Goal: Information Seeking & Learning: Learn about a topic

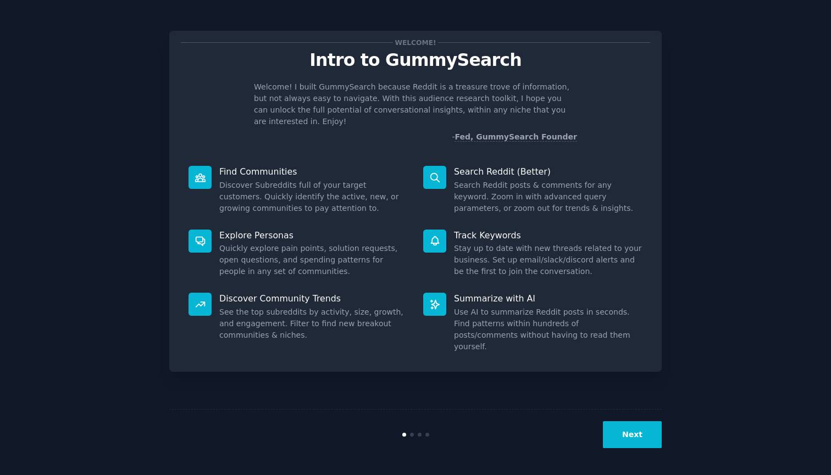
click at [636, 444] on button "Next" at bounding box center [632, 434] width 59 height 27
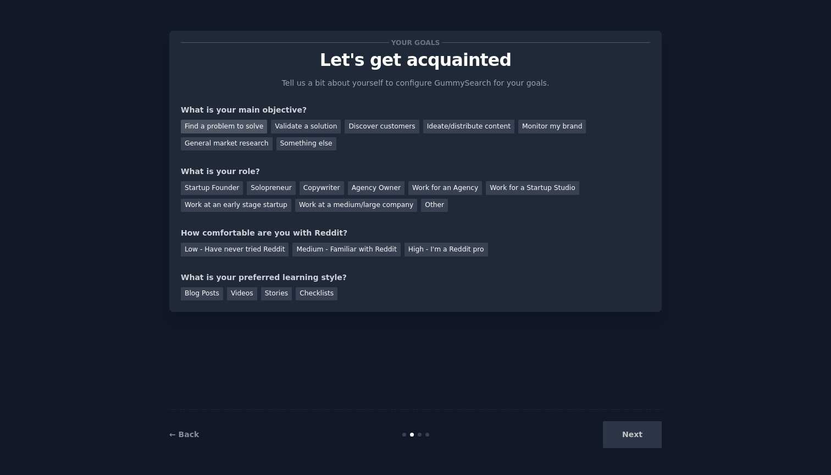
click at [251, 125] on div "Find a problem to solve" at bounding box center [224, 127] width 86 height 14
click at [364, 130] on div "Discover customers" at bounding box center [381, 127] width 74 height 14
click at [252, 130] on div "Find a problem to solve" at bounding box center [224, 127] width 86 height 14
click at [226, 188] on div "Startup Founder" at bounding box center [212, 188] width 62 height 14
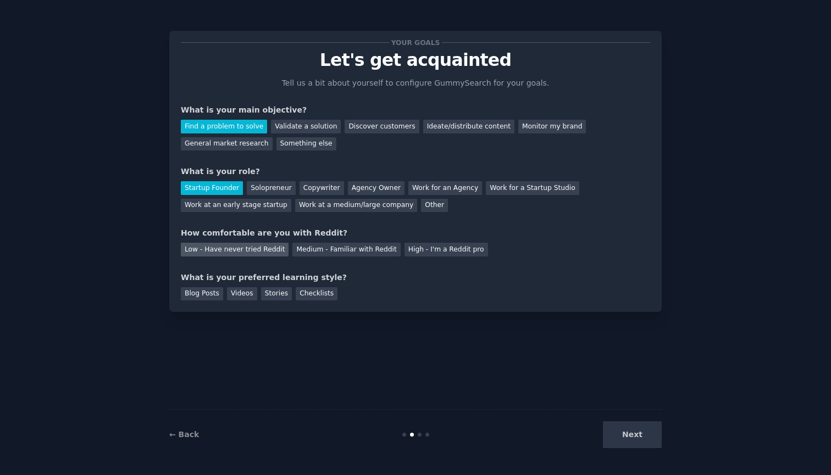
click at [232, 250] on div "Low - Have never tried Reddit" at bounding box center [235, 250] width 108 height 14
click at [236, 289] on div "Videos" at bounding box center [242, 294] width 30 height 14
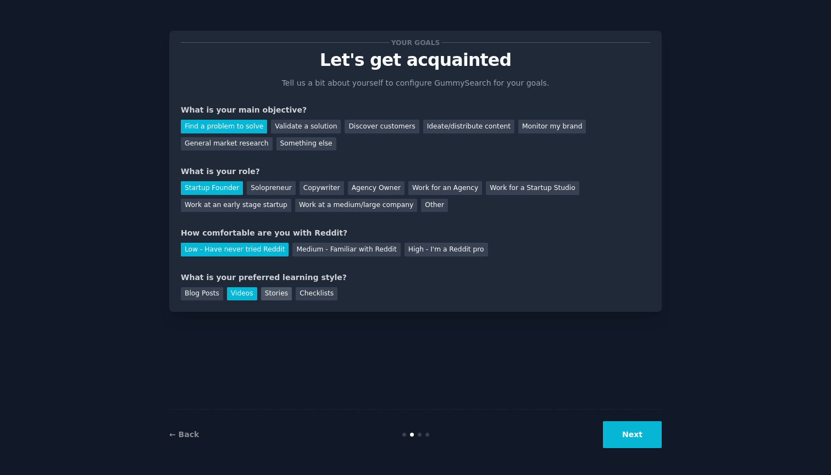
click at [264, 295] on div "Stories" at bounding box center [276, 294] width 31 height 14
click at [237, 296] on div "Videos" at bounding box center [242, 294] width 30 height 14
click at [635, 436] on button "Next" at bounding box center [632, 434] width 59 height 27
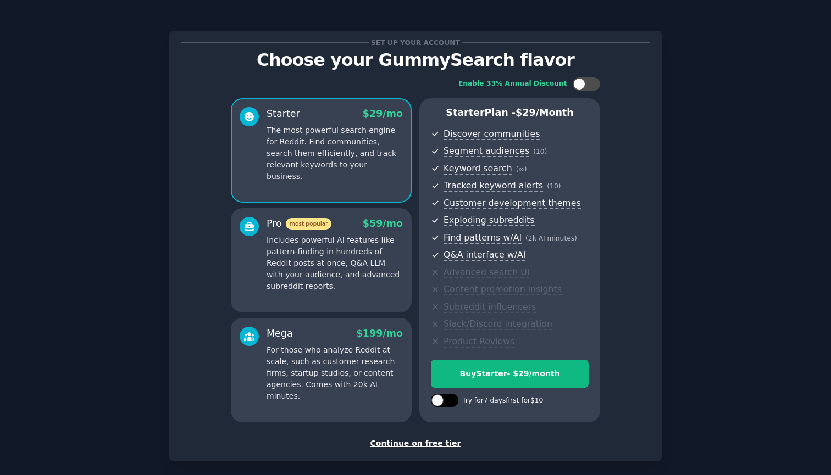
click at [450, 398] on div at bounding box center [449, 400] width 5 height 5
checkbox input "true"
click at [581, 88] on div at bounding box center [579, 84] width 12 height 12
click at [581, 88] on div at bounding box center [585, 83] width 27 height 13
click at [581, 88] on div at bounding box center [579, 84] width 12 height 12
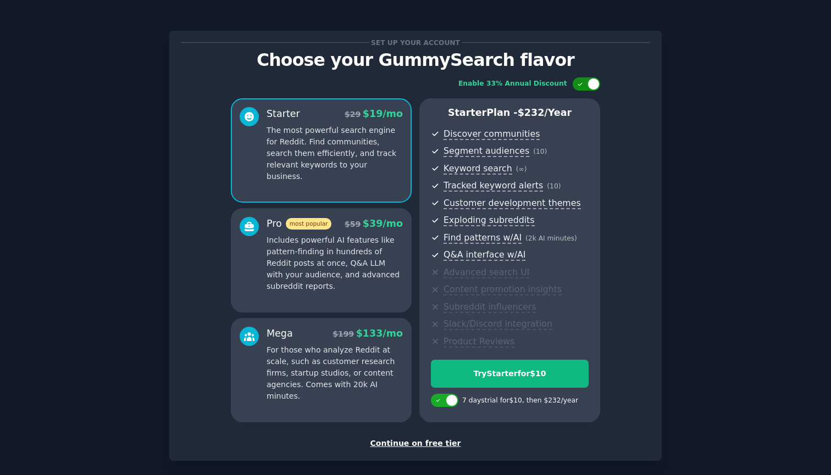
click at [581, 88] on div at bounding box center [585, 83] width 27 height 13
click at [581, 88] on div at bounding box center [579, 84] width 12 height 12
click at [581, 88] on div at bounding box center [585, 83] width 27 height 13
click at [581, 88] on div at bounding box center [579, 84] width 12 height 12
click at [581, 88] on div at bounding box center [585, 83] width 27 height 13
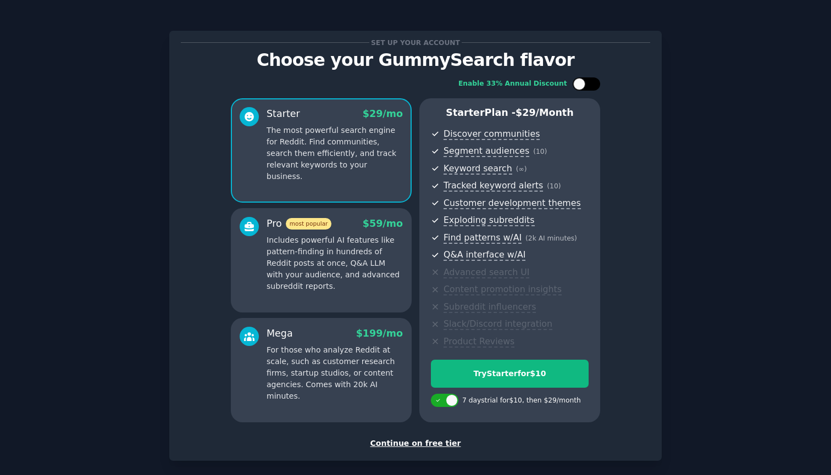
click at [581, 88] on div at bounding box center [579, 84] width 12 height 12
click at [581, 88] on div at bounding box center [585, 83] width 27 height 13
checkbox input "false"
click at [416, 443] on div "Continue on free tier" at bounding box center [415, 444] width 469 height 12
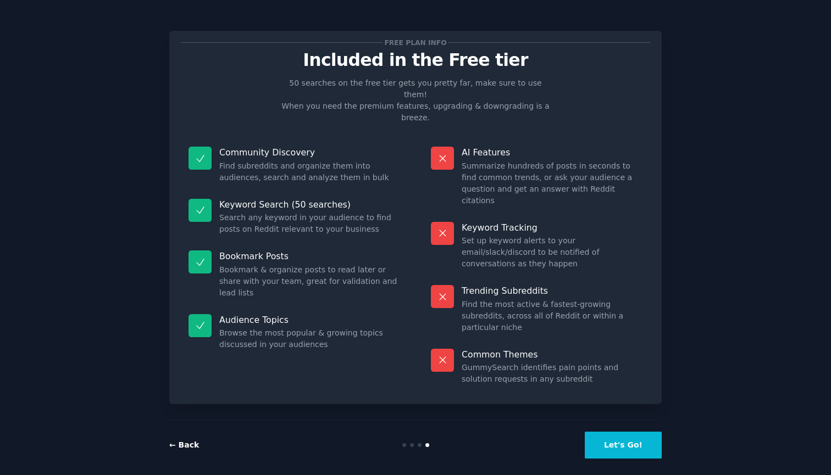
click at [187, 441] on link "← Back" at bounding box center [184, 445] width 30 height 9
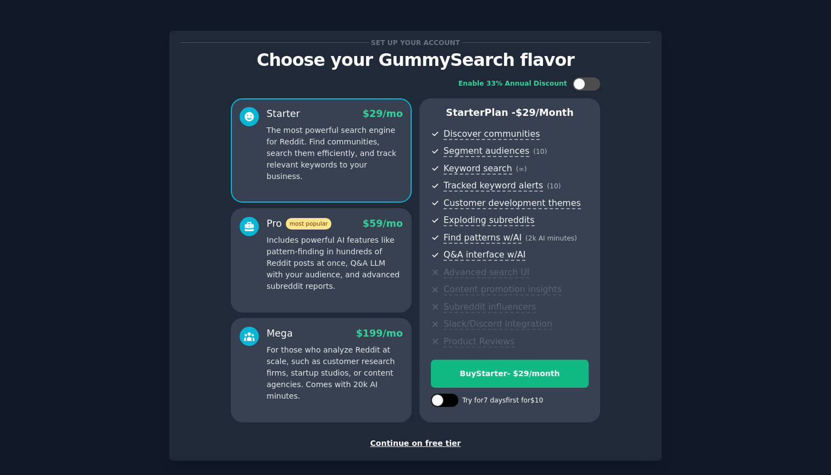
click at [437, 402] on div at bounding box center [437, 400] width 12 height 12
checkbox input "true"
click at [546, 369] on div "Try Starter for $10" at bounding box center [509, 374] width 157 height 12
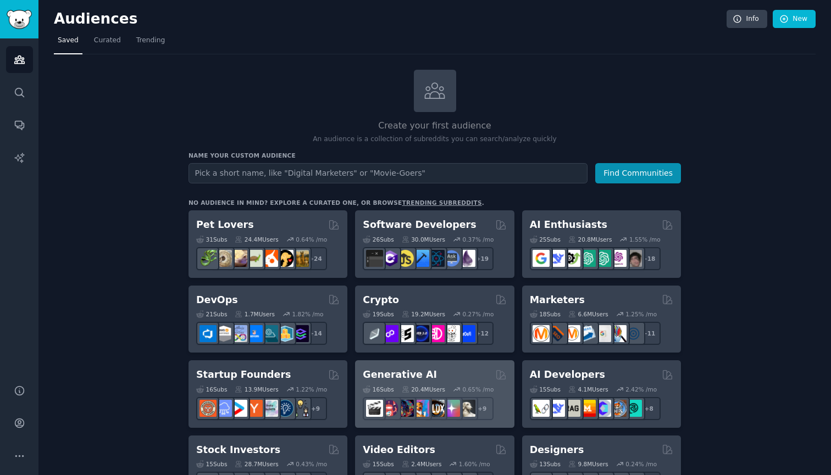
click at [413, 370] on h2 "Generative AI" at bounding box center [400, 375] width 74 height 14
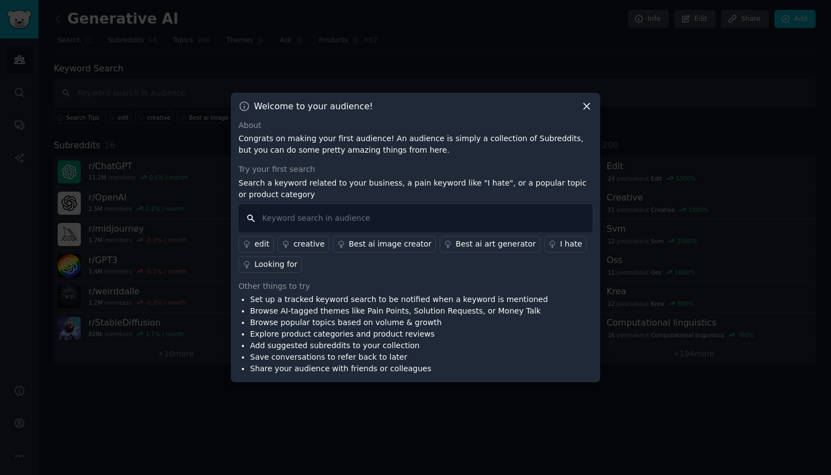
click at [310, 219] on input "text" at bounding box center [415, 218] width 354 height 28
click at [272, 266] on div "Looking for" at bounding box center [275, 265] width 43 height 12
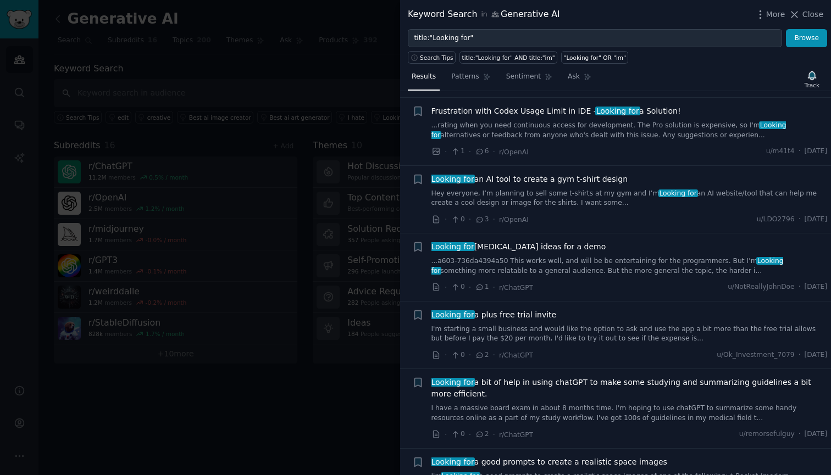
scroll to position [2388, 0]
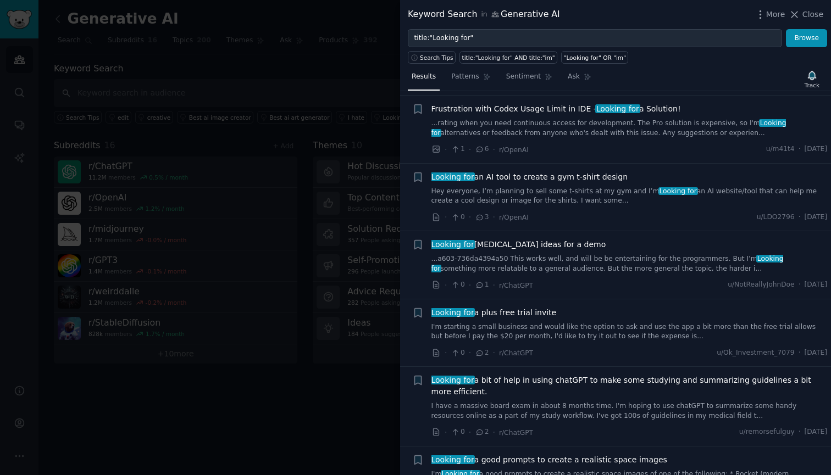
click at [495, 454] on span "Looking for a good prompts to create a realistic space images" at bounding box center [549, 460] width 236 height 12
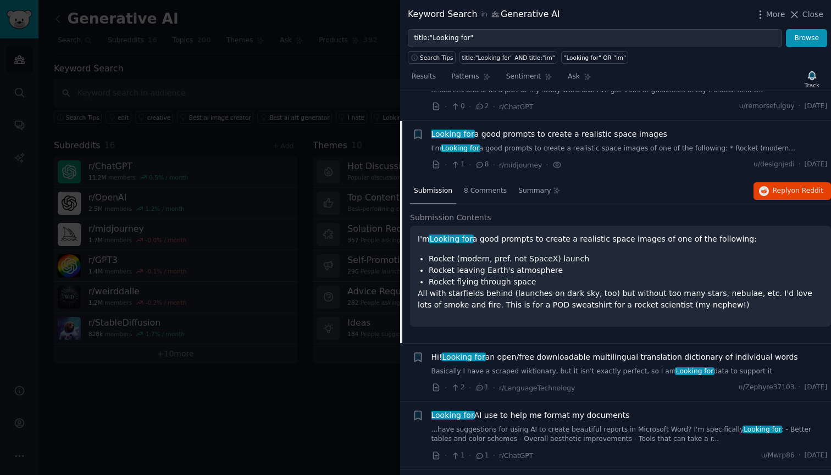
scroll to position [2715, 0]
click at [797, 186] on span "on Reddit" at bounding box center [807, 190] width 32 height 8
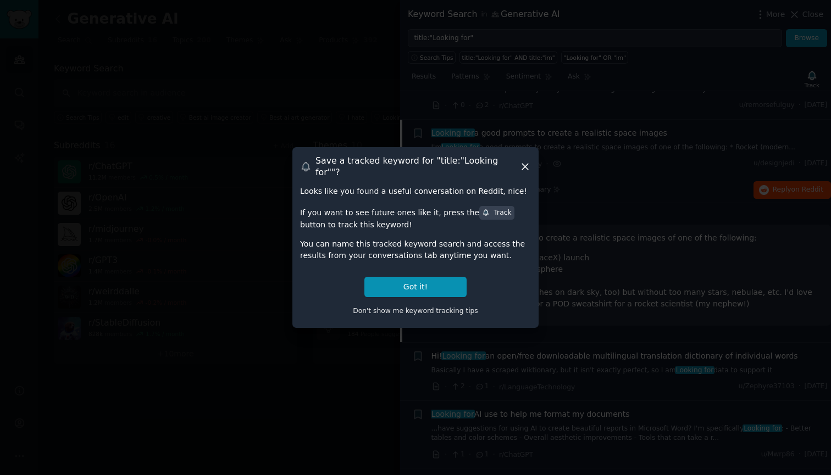
click at [522, 165] on icon at bounding box center [525, 167] width 6 height 6
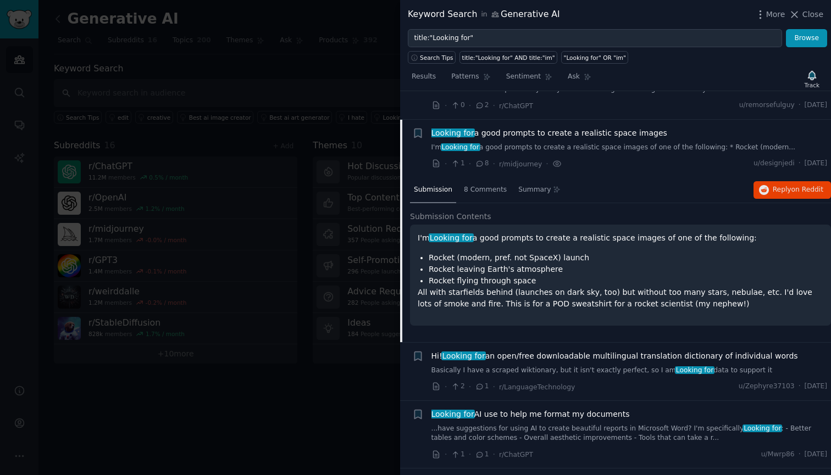
click at [311, 251] on div at bounding box center [415, 237] width 831 height 475
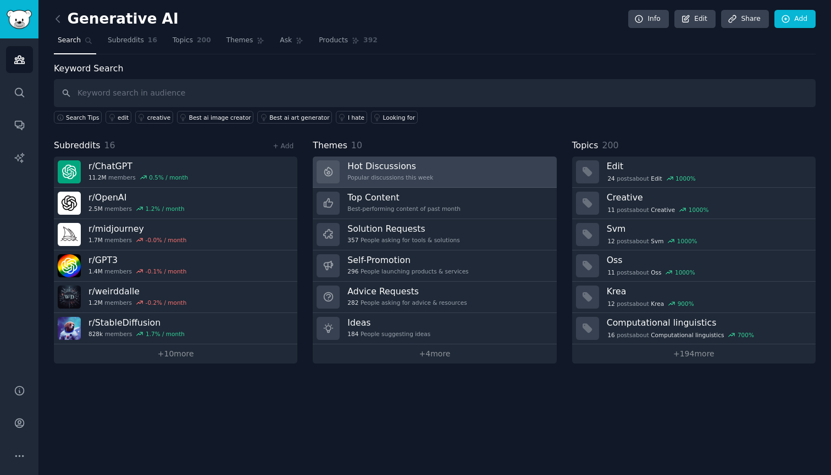
click at [455, 168] on link "Hot Discussions Popular discussions this week" at bounding box center [434, 172] width 243 height 31
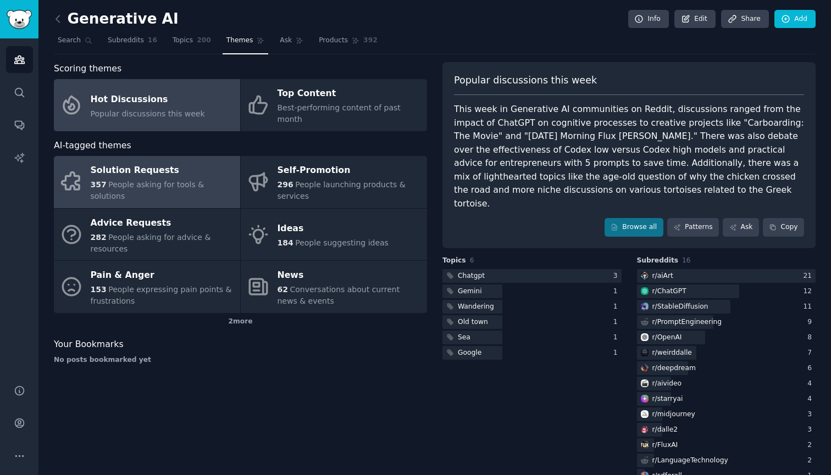
click at [175, 168] on div "Solution Requests" at bounding box center [163, 171] width 144 height 18
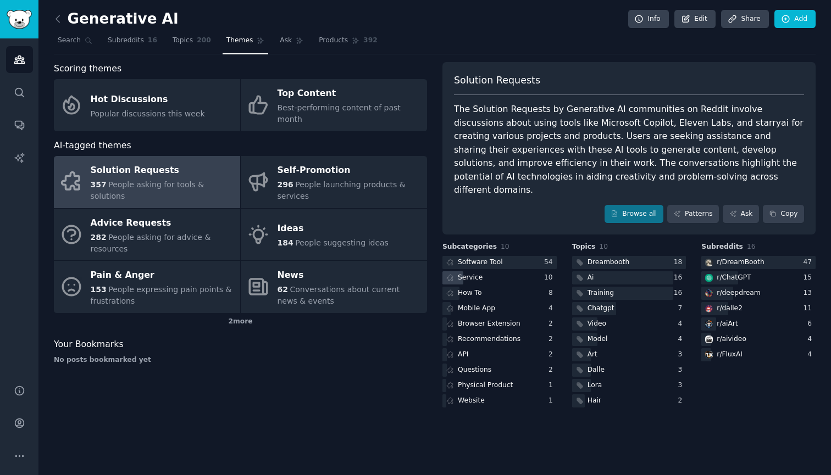
click at [500, 271] on div "Service" at bounding box center [499, 278] width 114 height 14
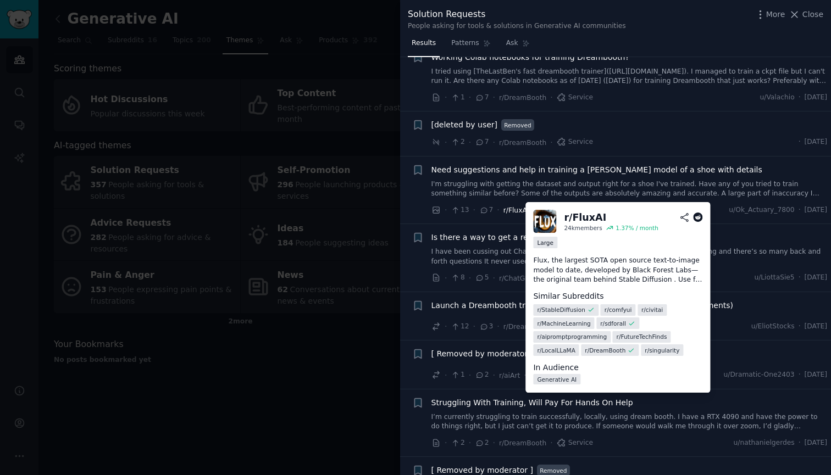
scroll to position [85, 0]
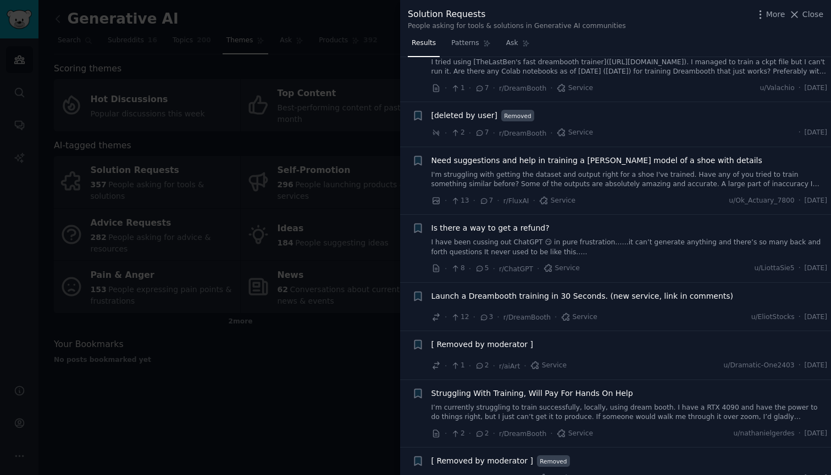
click at [473, 227] on span "Is there a way to get a refund?" at bounding box center [490, 229] width 118 height 12
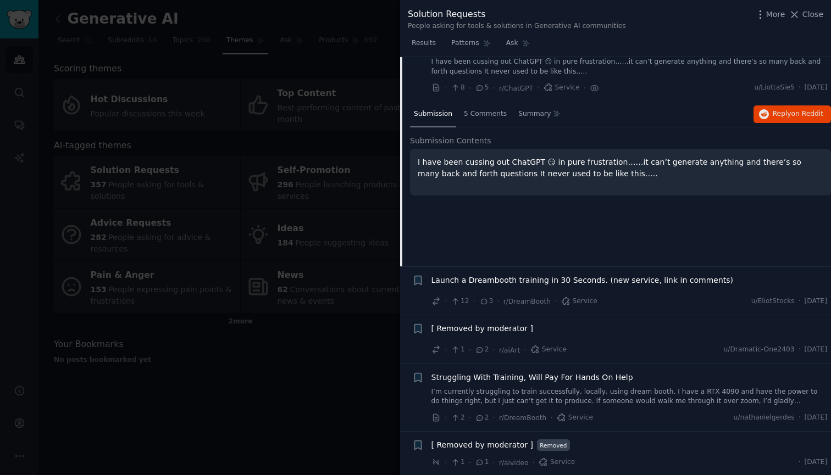
scroll to position [271, 0]
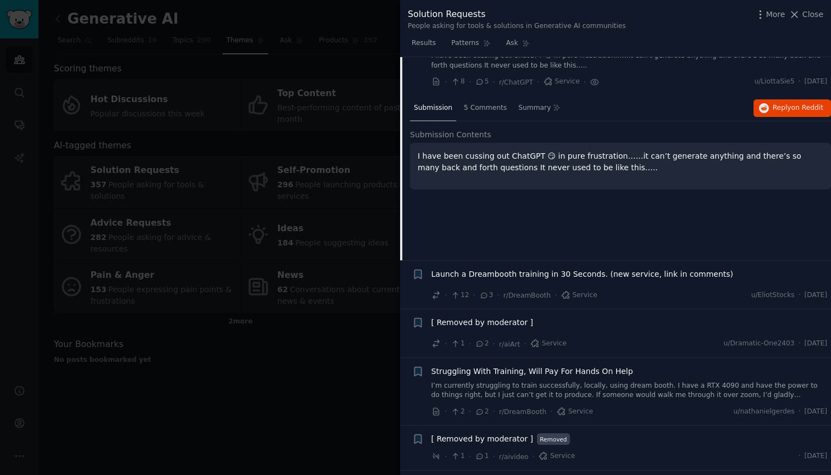
click at [279, 314] on div at bounding box center [415, 237] width 831 height 475
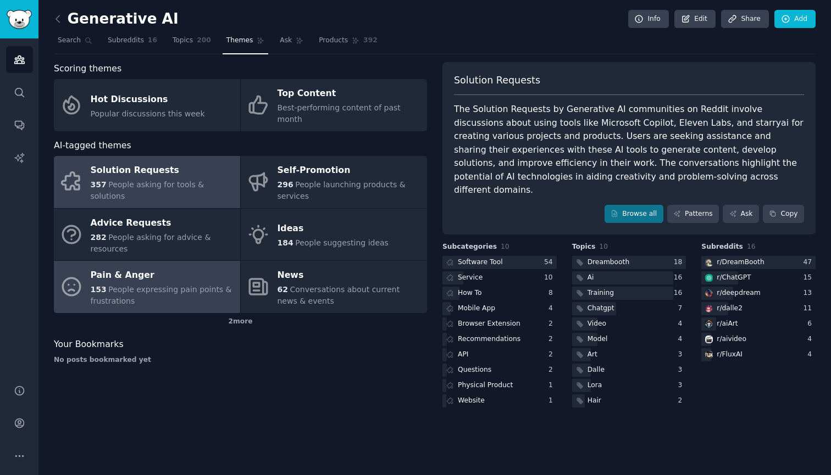
click at [174, 284] on div "153 People expressing pain points & frustrations" at bounding box center [163, 295] width 144 height 23
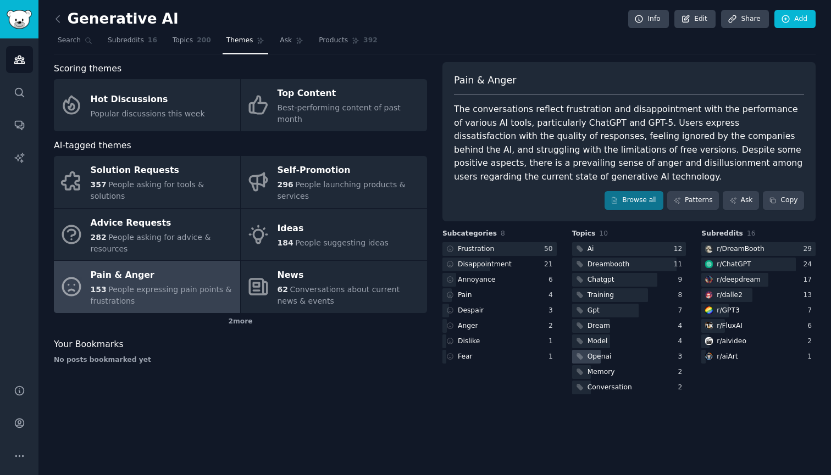
click at [593, 357] on div "Openai" at bounding box center [599, 357] width 24 height 10
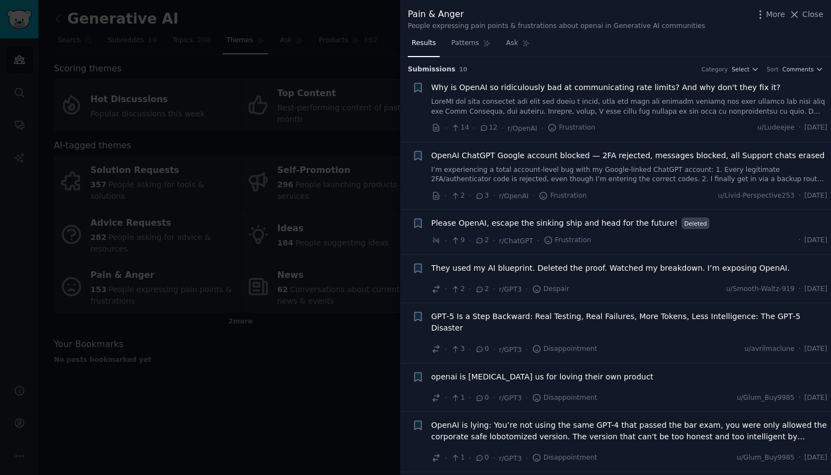
click at [295, 348] on div at bounding box center [415, 237] width 831 height 475
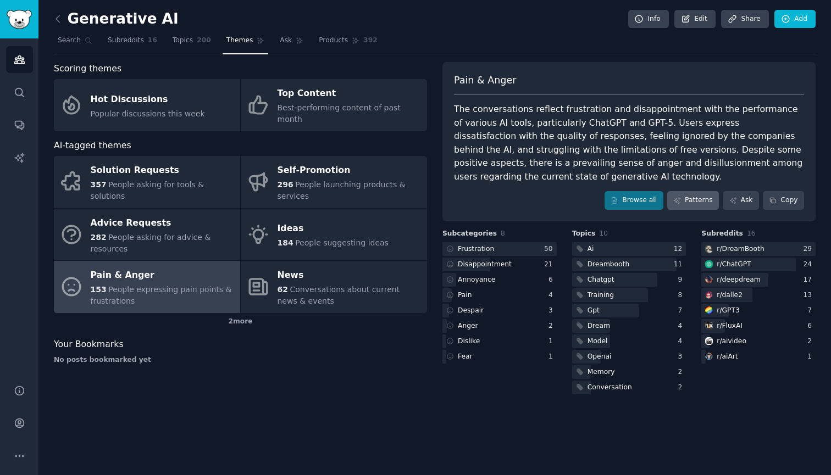
click at [703, 194] on link "Patterns" at bounding box center [693, 200] width 52 height 19
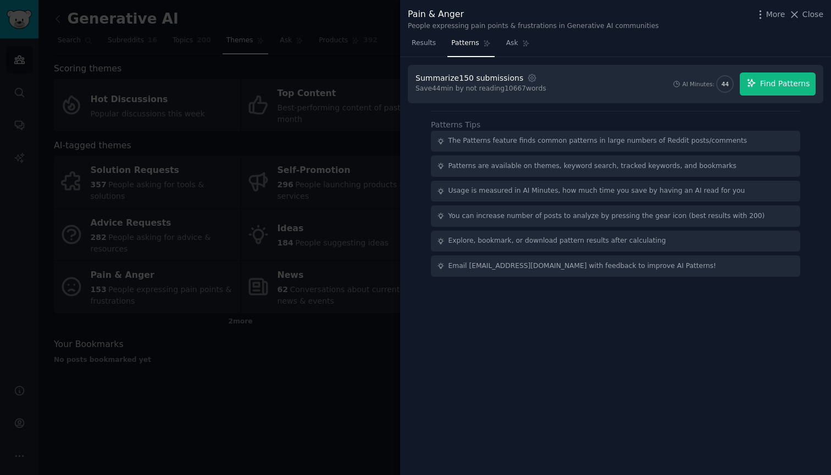
click at [781, 88] on span "Find Patterns" at bounding box center [785, 84] width 50 height 12
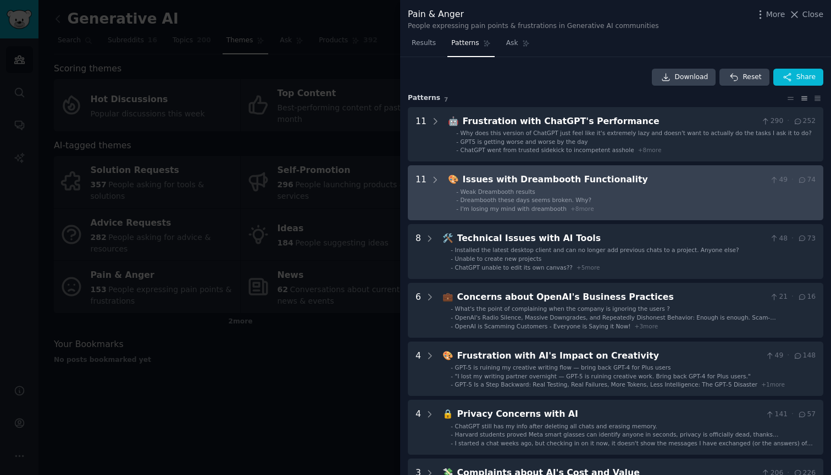
scroll to position [10, 0]
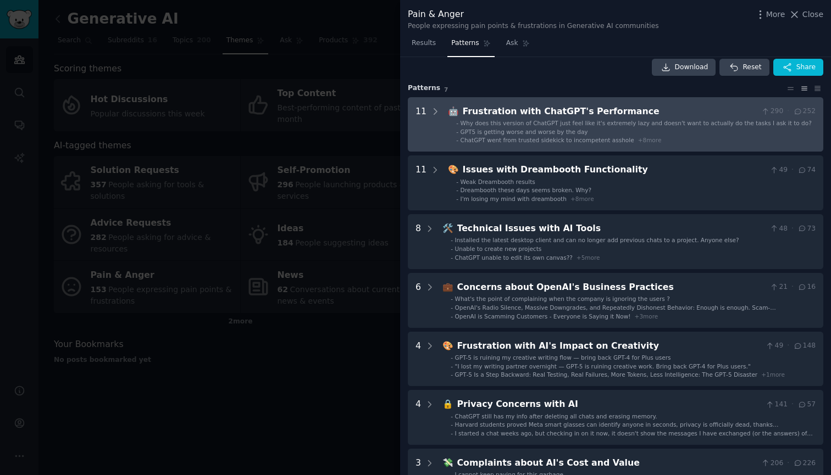
click at [509, 134] on div "GPT5 is getting worse and worse by the day" at bounding box center [523, 132] width 127 height 8
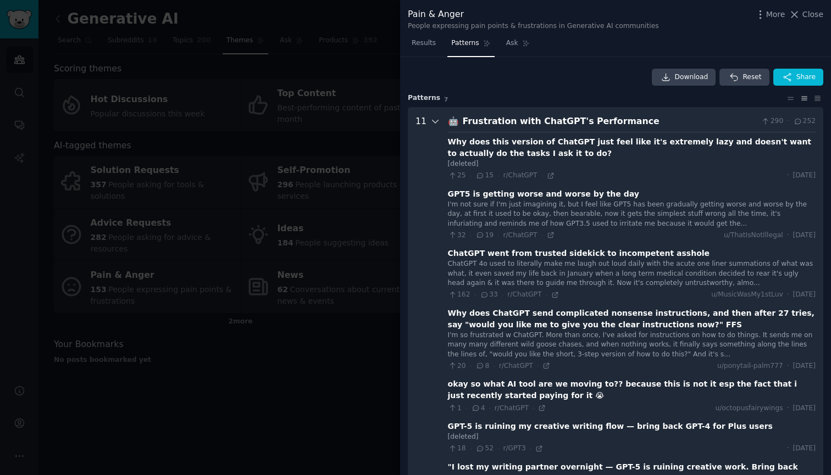
scroll to position [0, 0]
click at [434, 124] on icon at bounding box center [435, 121] width 10 height 10
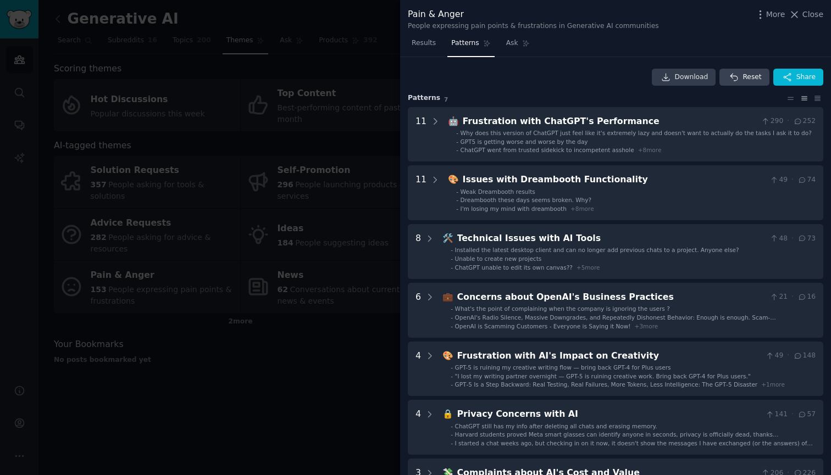
click at [664, 77] on icon at bounding box center [666, 78] width 10 height 10
click at [299, 385] on div at bounding box center [415, 237] width 831 height 475
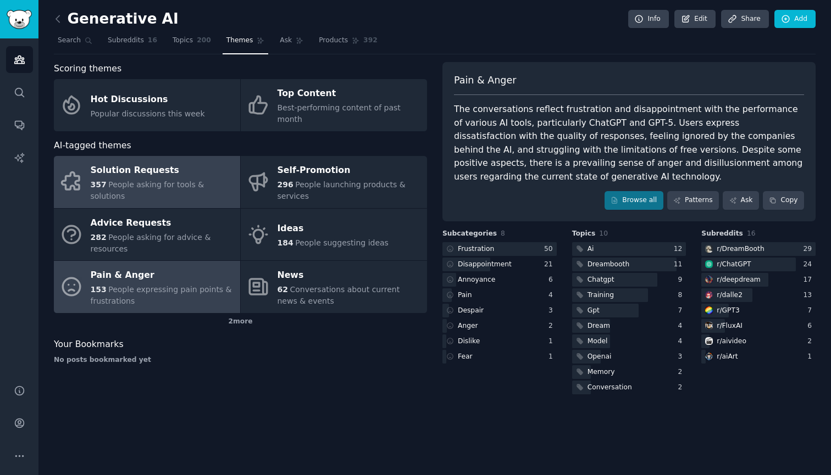
click at [139, 163] on div "Solution Requests" at bounding box center [163, 171] width 144 height 18
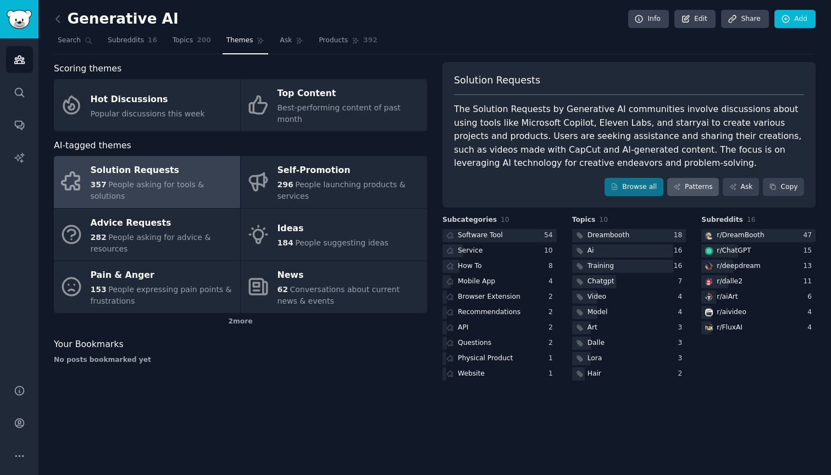
click at [707, 185] on link "Patterns" at bounding box center [693, 187] width 52 height 19
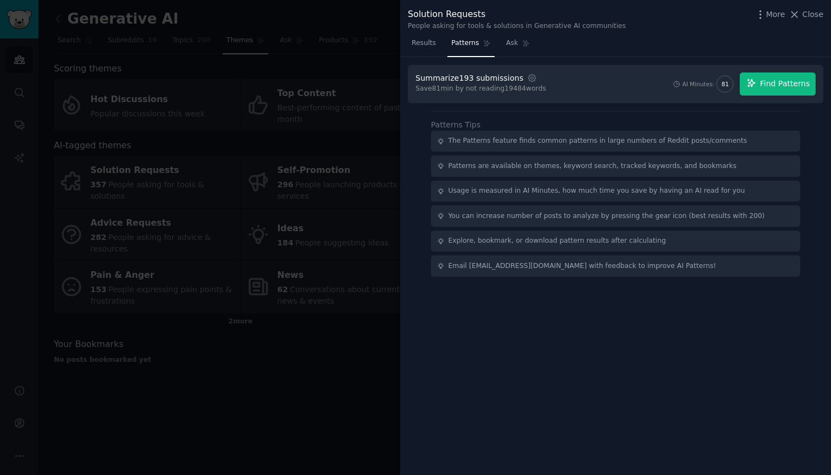
click at [772, 87] on span "Find Patterns" at bounding box center [785, 84] width 50 height 12
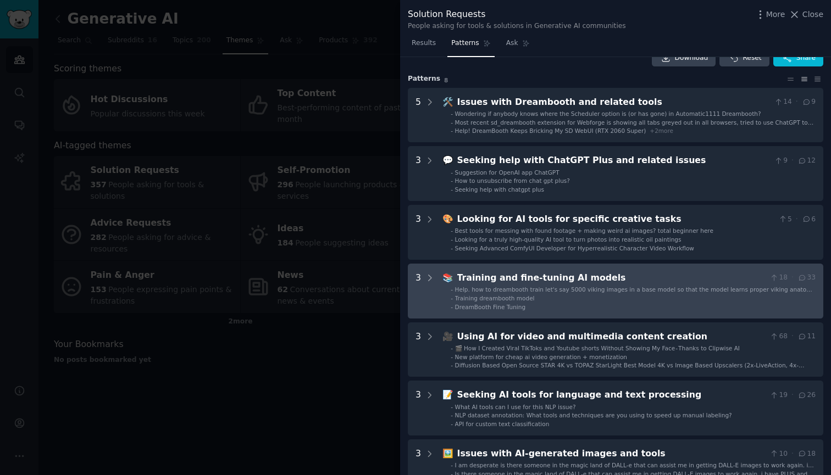
scroll to position [21, 0]
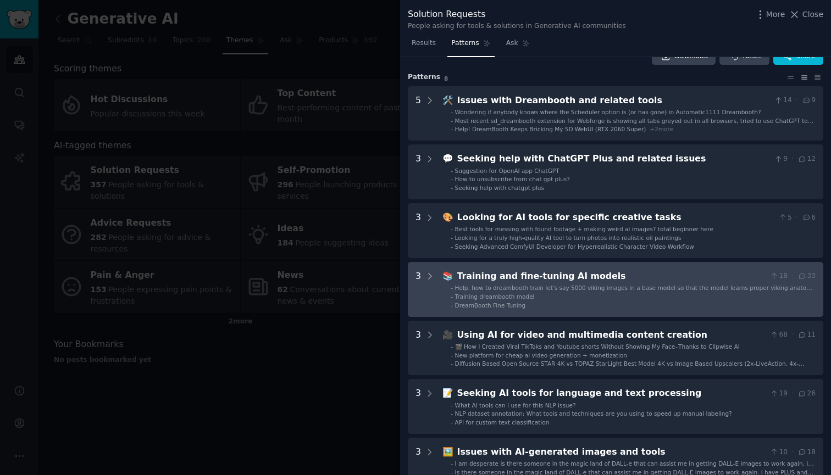
click at [466, 285] on span "Help. how to dreambooth train let's say 5000 viking images in a base model so t…" at bounding box center [635, 292] width 360 height 14
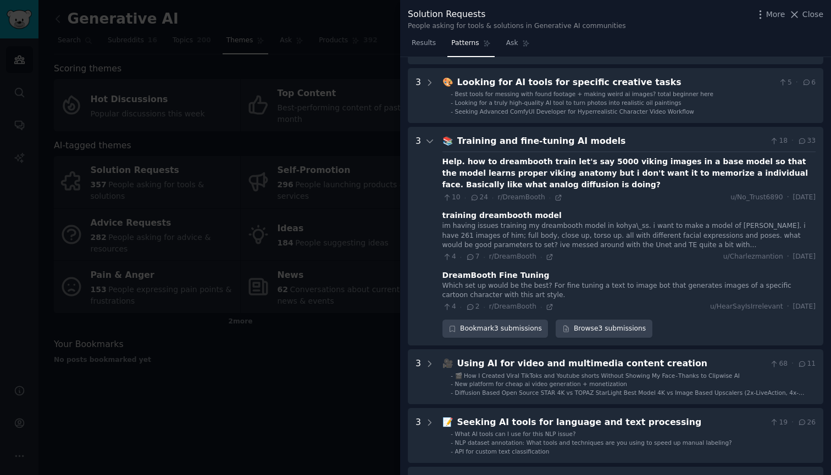
scroll to position [154, 0]
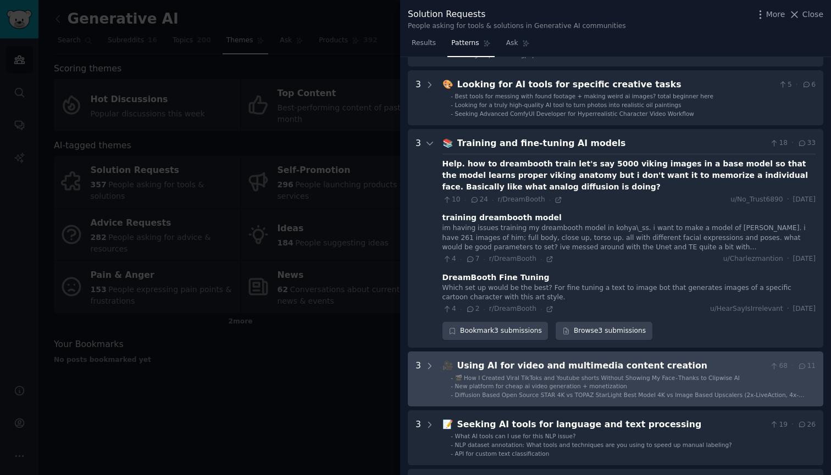
click at [478, 375] on span "🎬 How I Created Viral TikToks and Youtube shorts Without Showing My Face - Than…" at bounding box center [597, 378] width 285 height 7
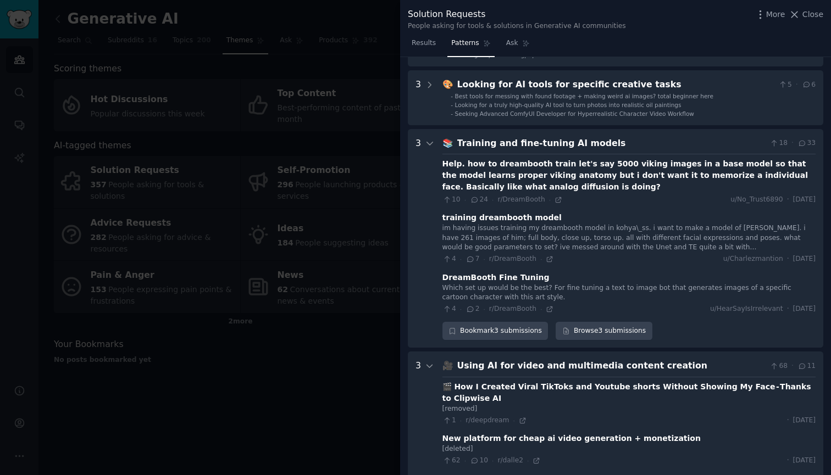
scroll to position [445, 0]
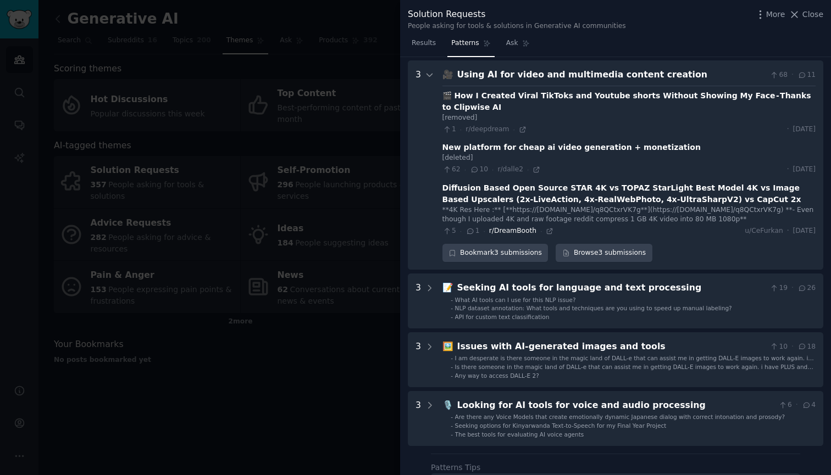
click at [518, 227] on span "r/DreamBooth" at bounding box center [512, 231] width 47 height 8
click at [516, 205] on div "**4K Res Here :** [**https://[DOMAIN_NAME]/q8QCtxrVK7g**](https://[DOMAIN_NAME]…" at bounding box center [628, 214] width 373 height 19
click at [547, 229] on icon at bounding box center [549, 231] width 5 height 5
click at [534, 167] on icon at bounding box center [536, 169] width 5 height 5
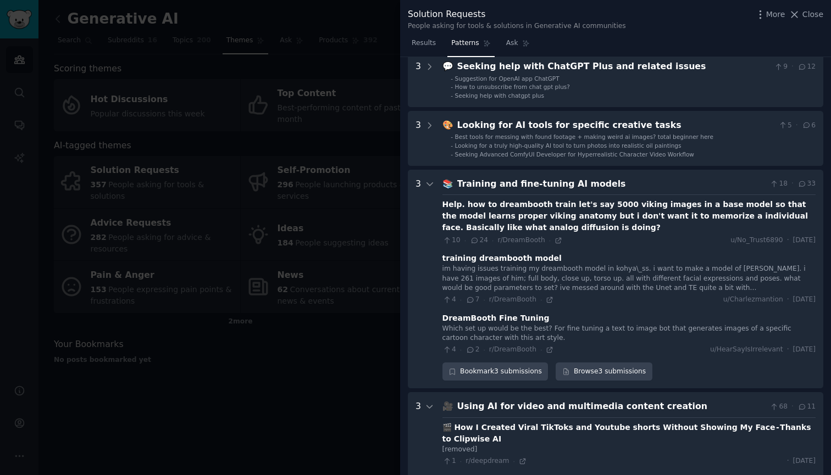
scroll to position [105, 0]
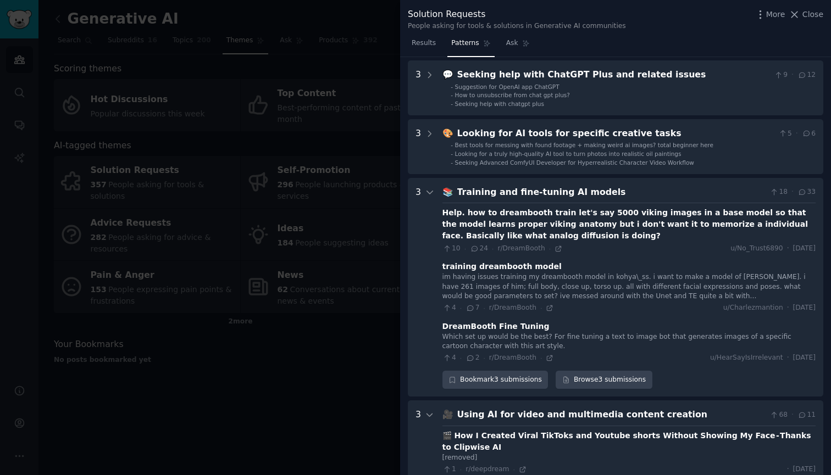
click at [293, 145] on div at bounding box center [415, 237] width 831 height 475
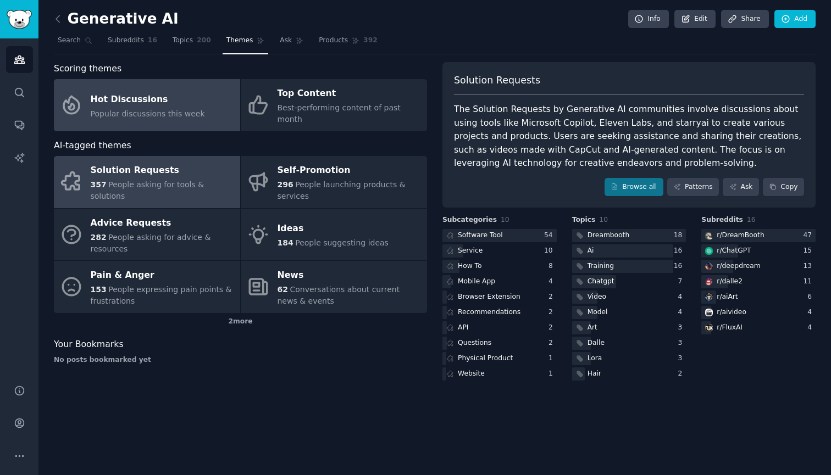
click at [192, 108] on div "Popular discussions this week" at bounding box center [148, 114] width 114 height 12
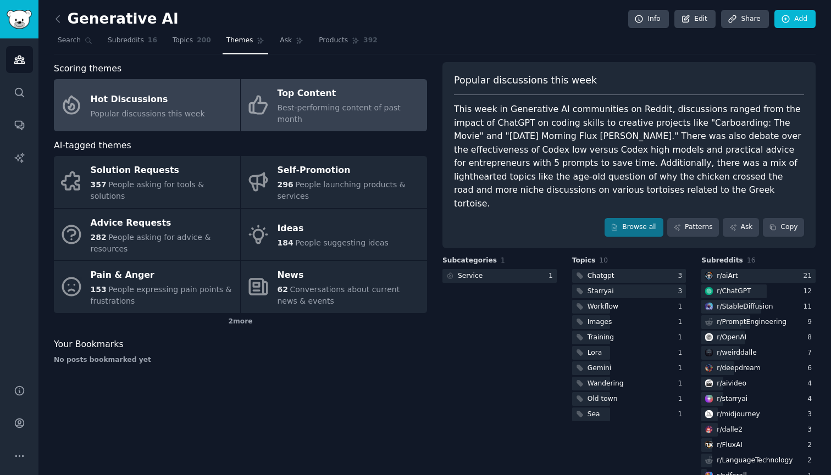
click at [388, 110] on span "Best-performing content of past month" at bounding box center [338, 113] width 123 height 20
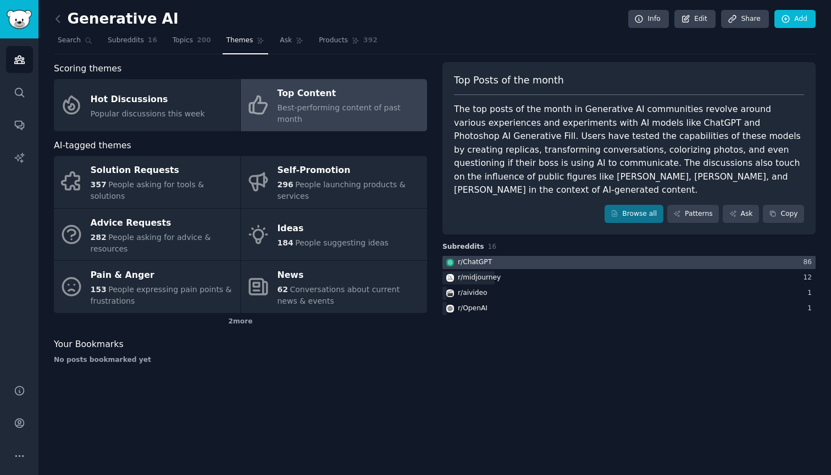
click at [648, 256] on div at bounding box center [628, 263] width 373 height 14
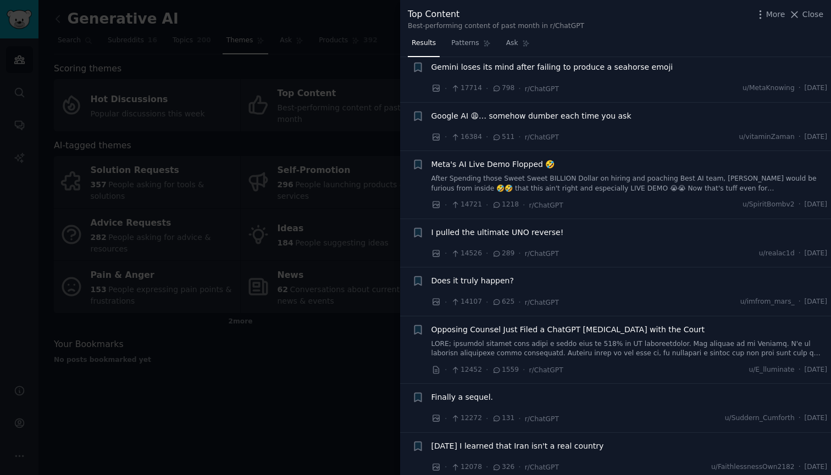
scroll to position [280, 0]
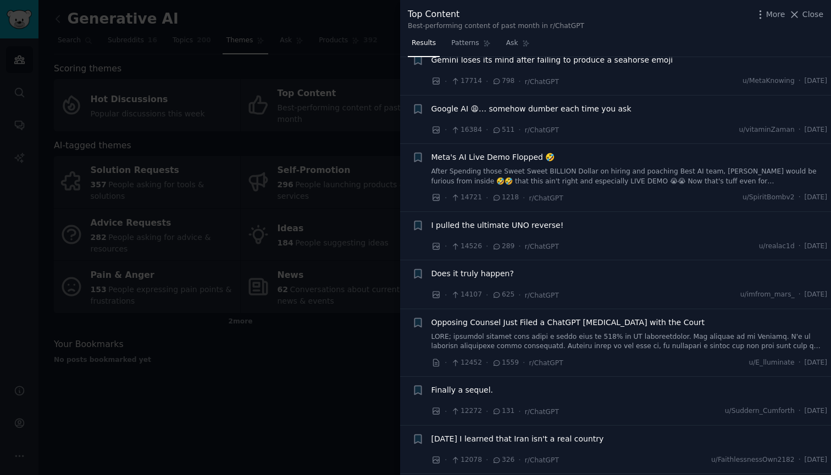
click at [314, 223] on div at bounding box center [415, 237] width 831 height 475
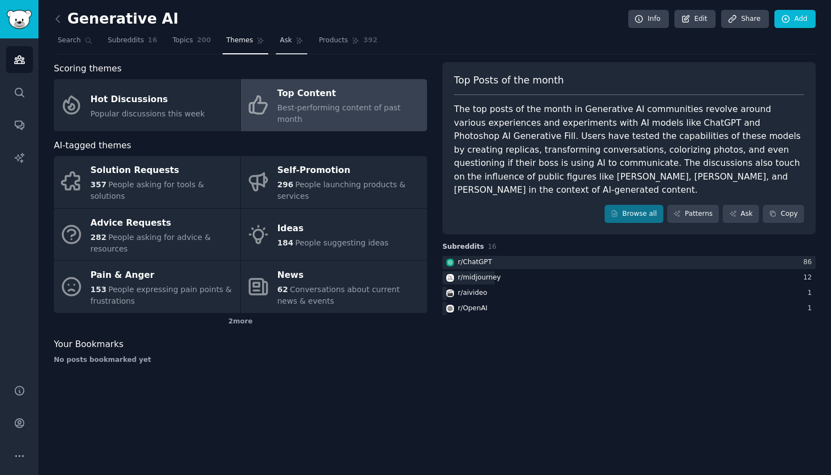
click at [296, 42] on icon at bounding box center [300, 41] width 8 height 8
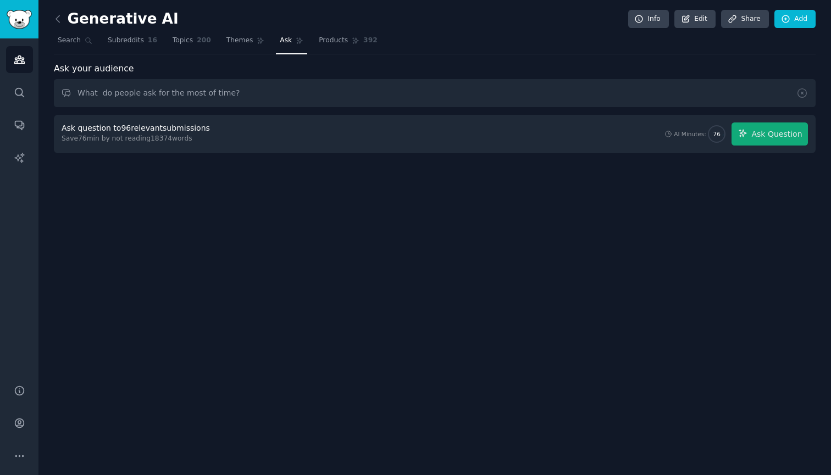
click at [277, 93] on input "What do people ask for the most of time?" at bounding box center [434, 93] width 761 height 28
click at [145, 100] on input "What do people ask for the most of time?" at bounding box center [434, 93] width 761 height 28
drag, startPoint x: 98, startPoint y: 94, endPoint x: 436, endPoint y: 133, distance: 340.7
click at [435, 132] on div "Ask your audience What do people ask for the most of time? Ask question to 96 r…" at bounding box center [434, 108] width 761 height 92
type input "What is the core problem/pain?"
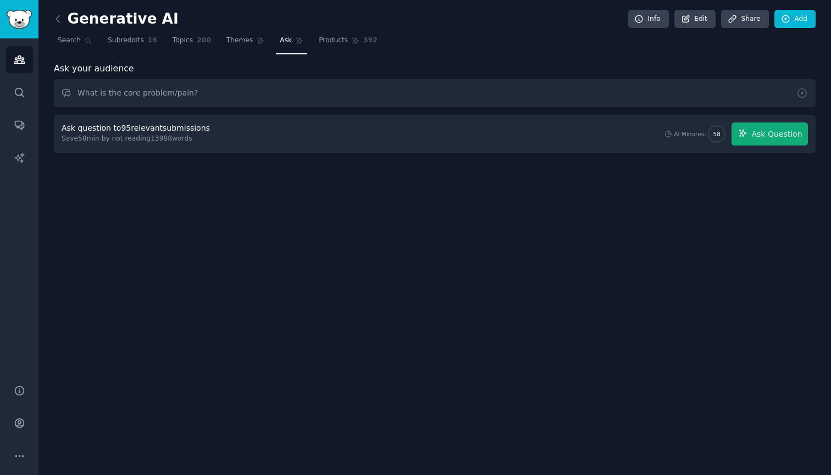
click at [107, 126] on div "Ask question to 95 relevant submissions" at bounding box center [136, 129] width 148 height 12
click at [75, 140] on div "Save 58 min by not reading 13988 words" at bounding box center [138, 139] width 152 height 10
click at [786, 138] on span "Ask Question" at bounding box center [776, 135] width 51 height 12
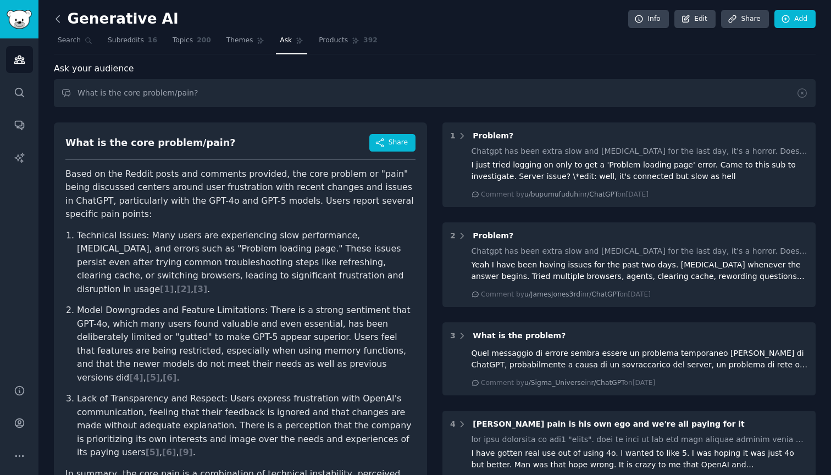
click at [55, 18] on icon at bounding box center [58, 19] width 12 height 12
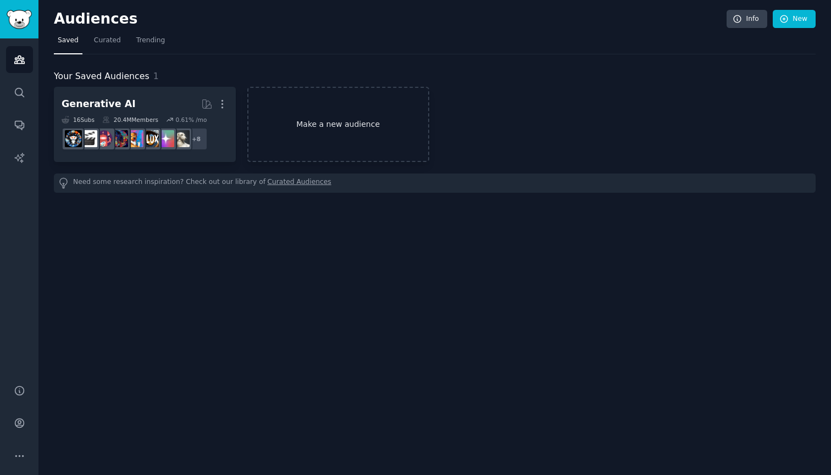
click at [329, 138] on link "Make a new audience" at bounding box center [338, 124] width 182 height 75
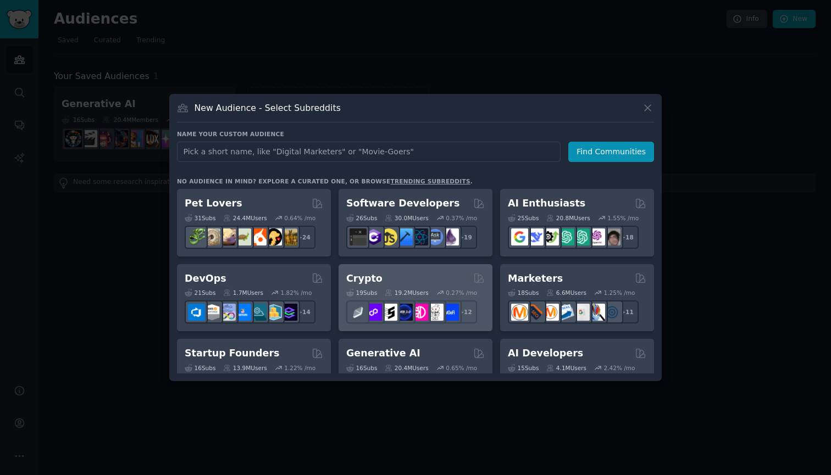
click at [446, 281] on div "Crypto" at bounding box center [415, 279] width 138 height 14
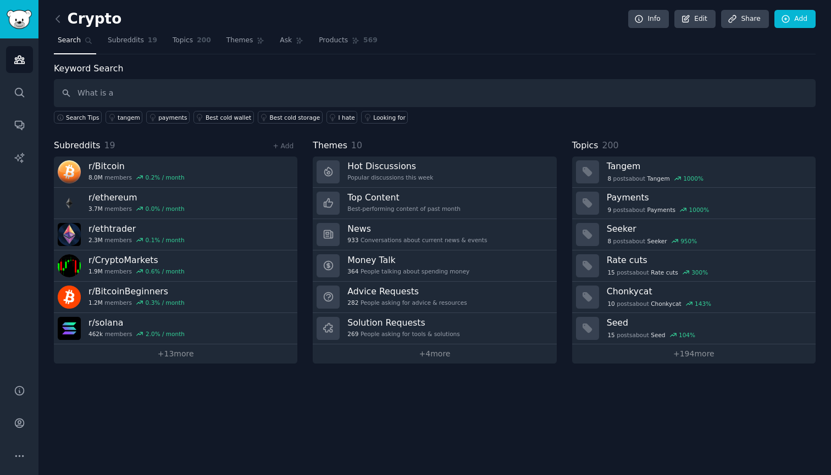
type input "What is"
click at [363, 87] on input "What is" at bounding box center [434, 93] width 761 height 28
click at [269, 42] on nav "Search Subreddits 19 Topics 200 Themes Ask Products 569" at bounding box center [434, 43] width 761 height 23
click at [290, 97] on input "text" at bounding box center [434, 93] width 761 height 28
type input "TON"
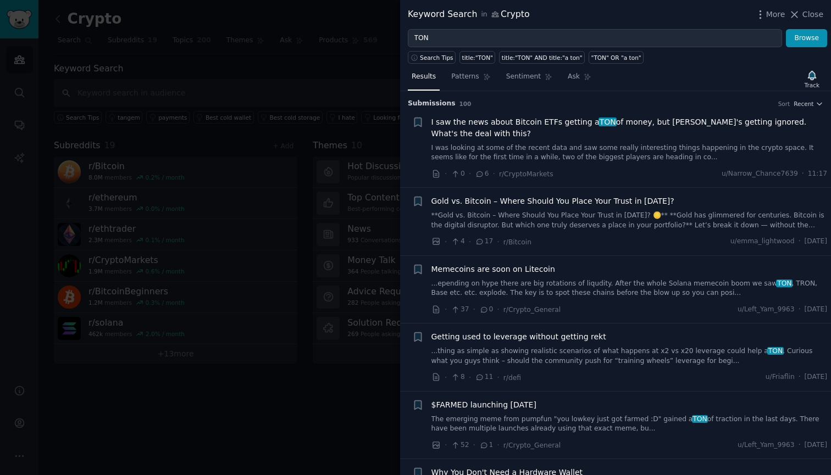
click at [320, 105] on div at bounding box center [415, 237] width 831 height 475
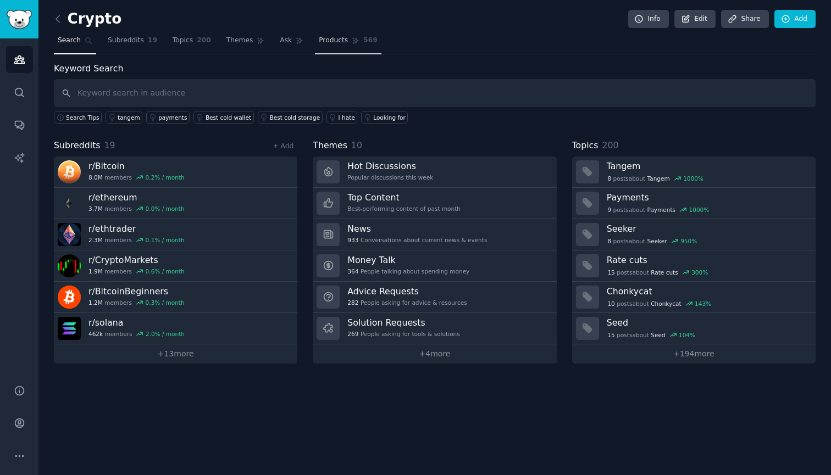
click at [327, 40] on span "Products" at bounding box center [333, 41] width 29 height 10
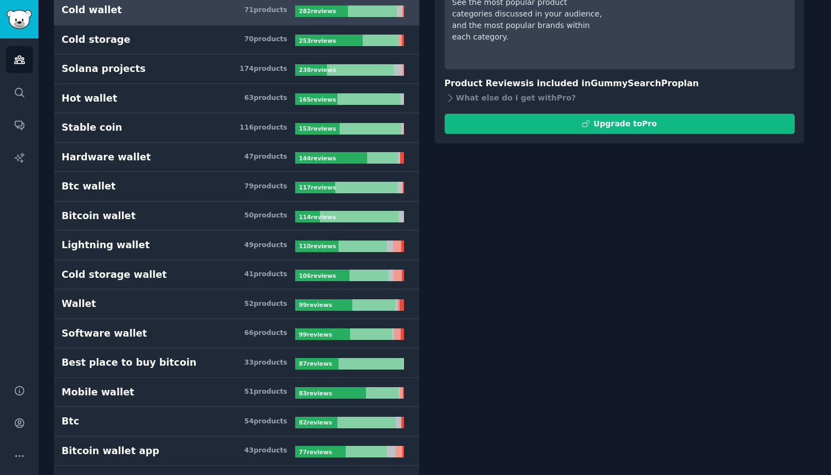
scroll to position [16, 0]
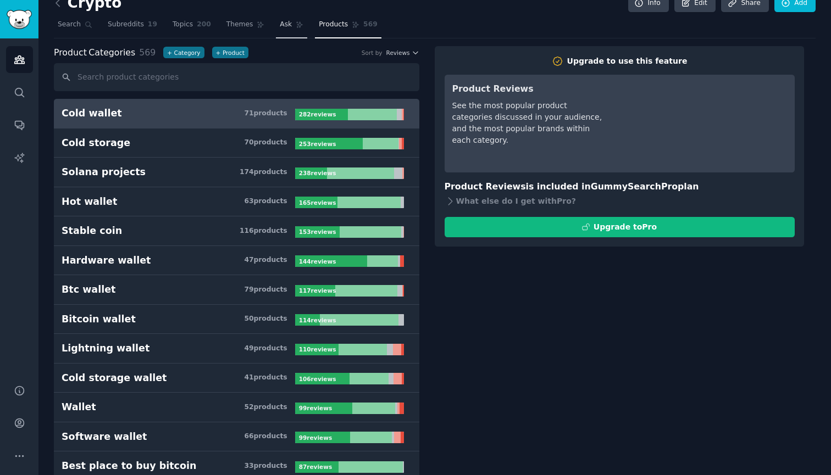
click at [290, 23] on link "Ask" at bounding box center [291, 27] width 31 height 23
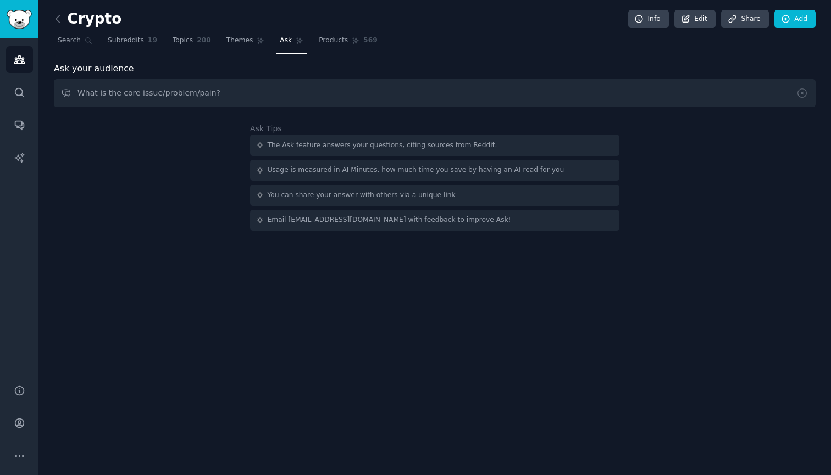
type input "What is the core issue/problem/pain?"
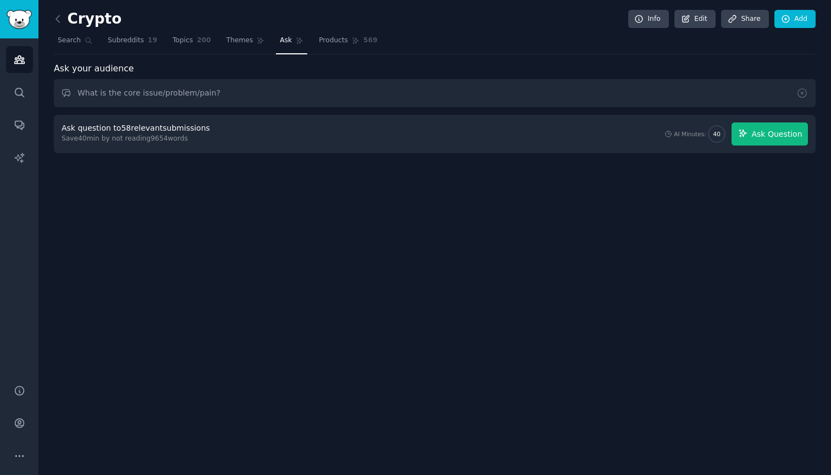
click at [780, 138] on span "Ask Question" at bounding box center [776, 135] width 51 height 12
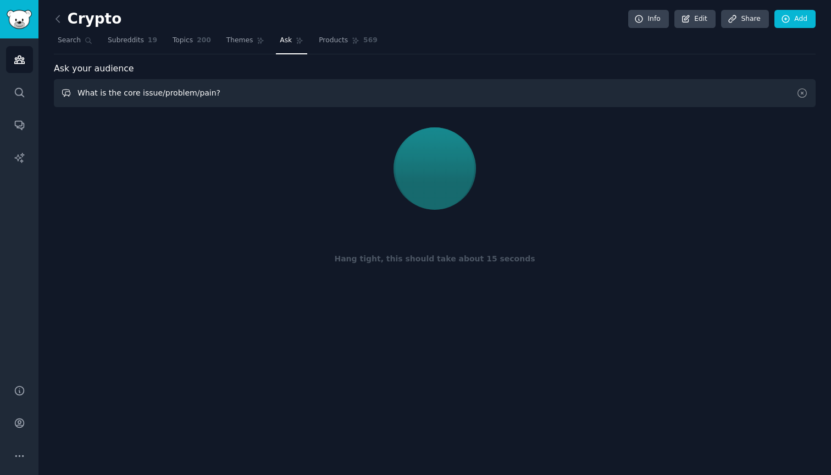
click at [289, 93] on input "What is the core issue/problem/pain?" at bounding box center [434, 93] width 761 height 28
